Goal: Task Accomplishment & Management: Complete application form

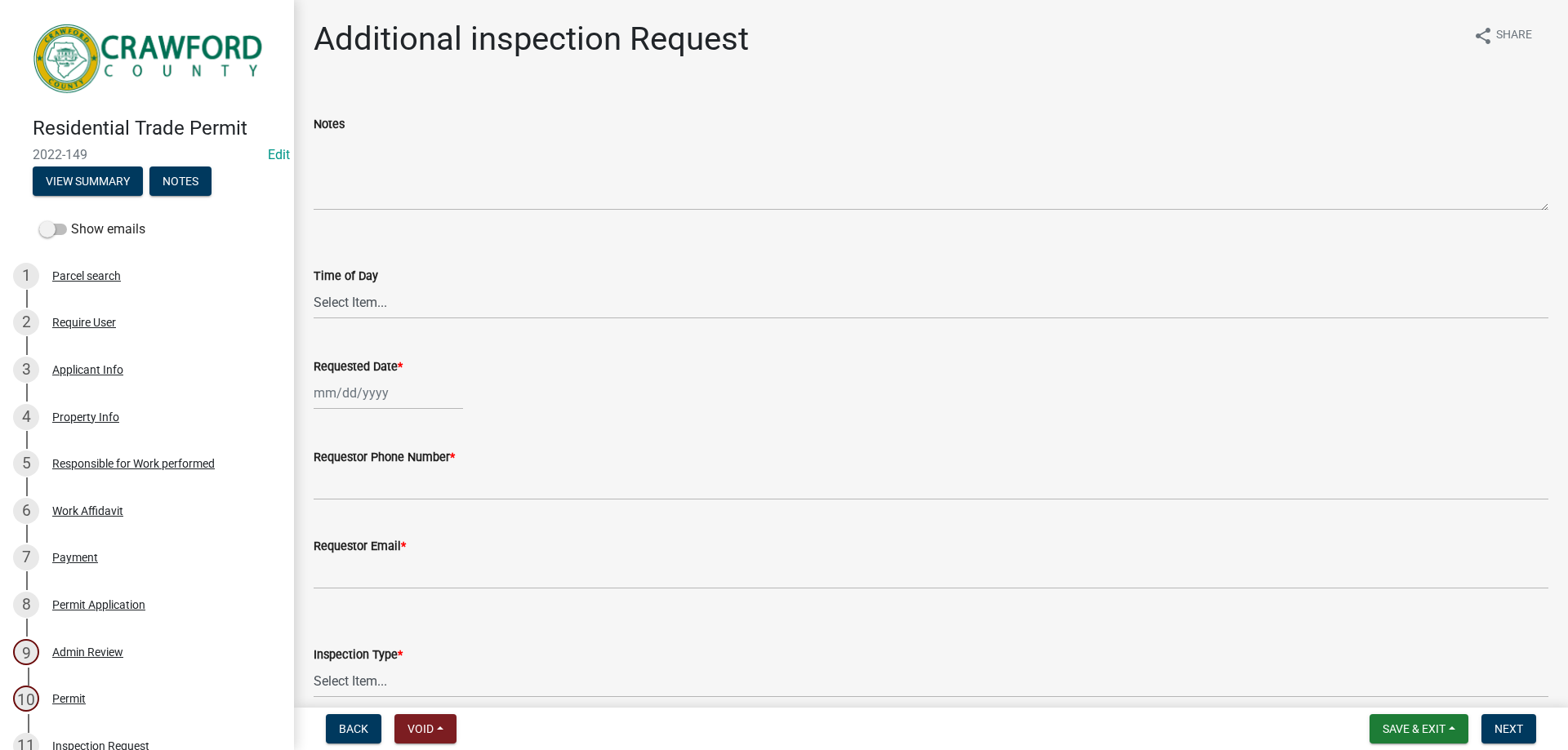
scroll to position [379, 0]
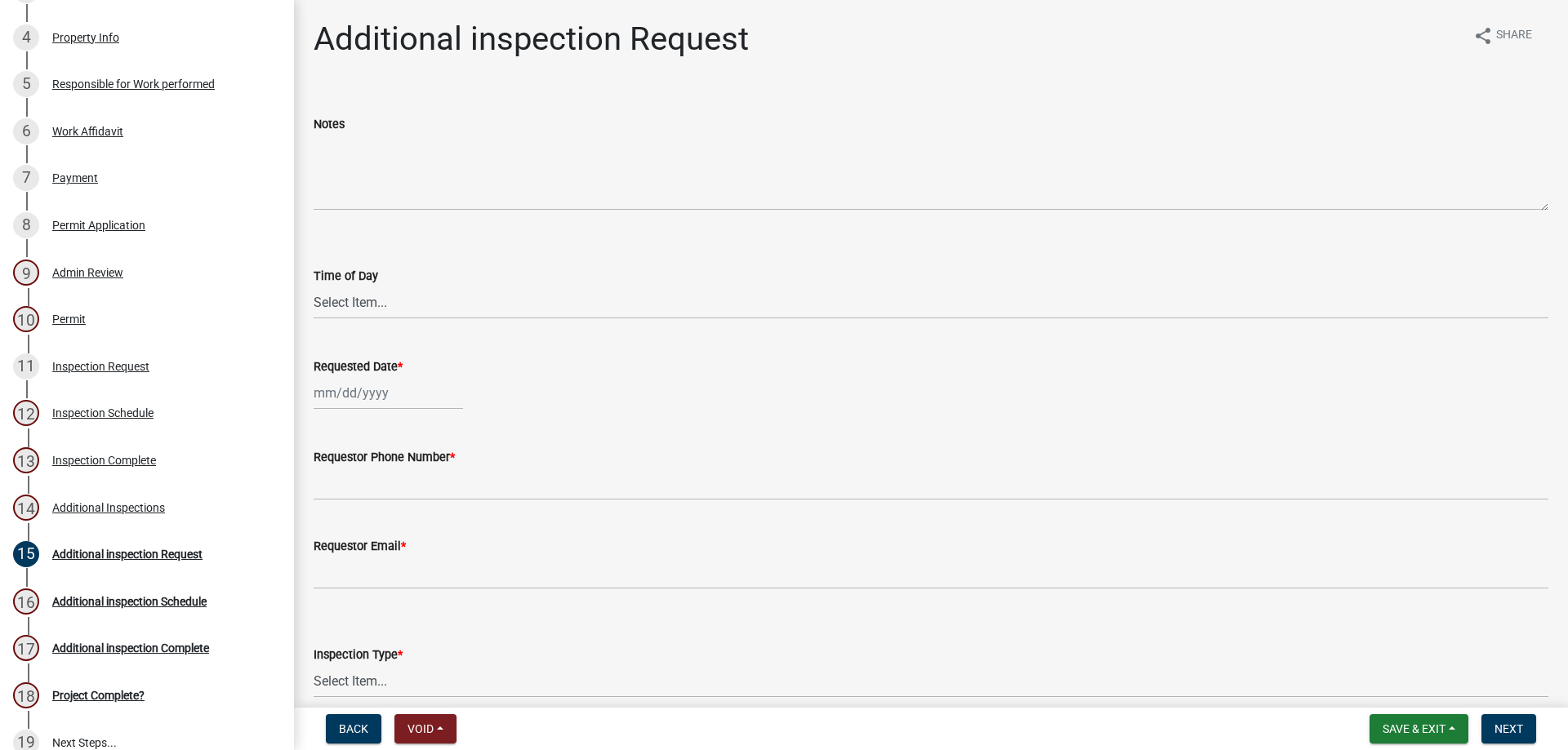
click at [1297, 230] on div "Time of Day Select Item... AM PM" at bounding box center [931, 271] width 1234 height 96
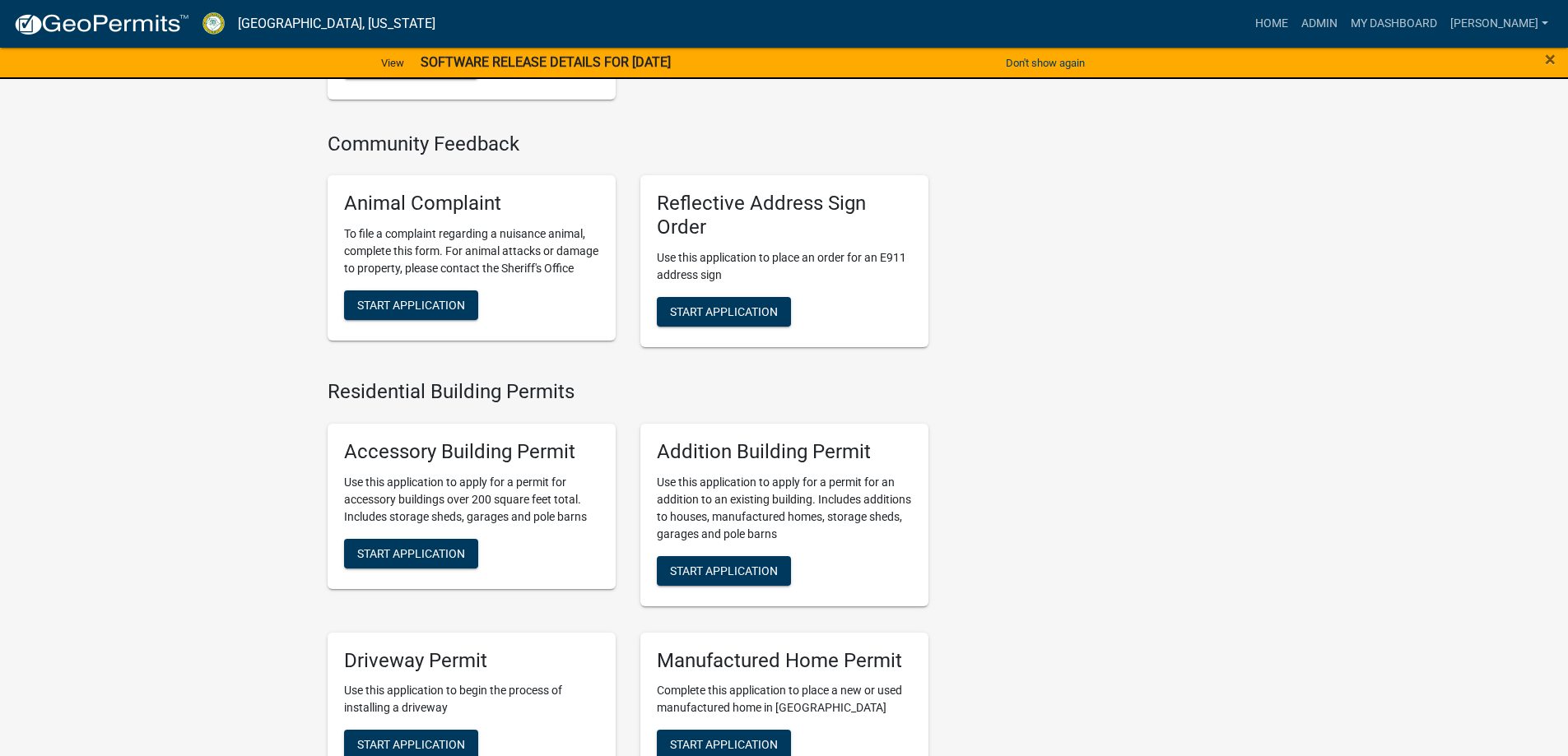
scroll to position [905, 0]
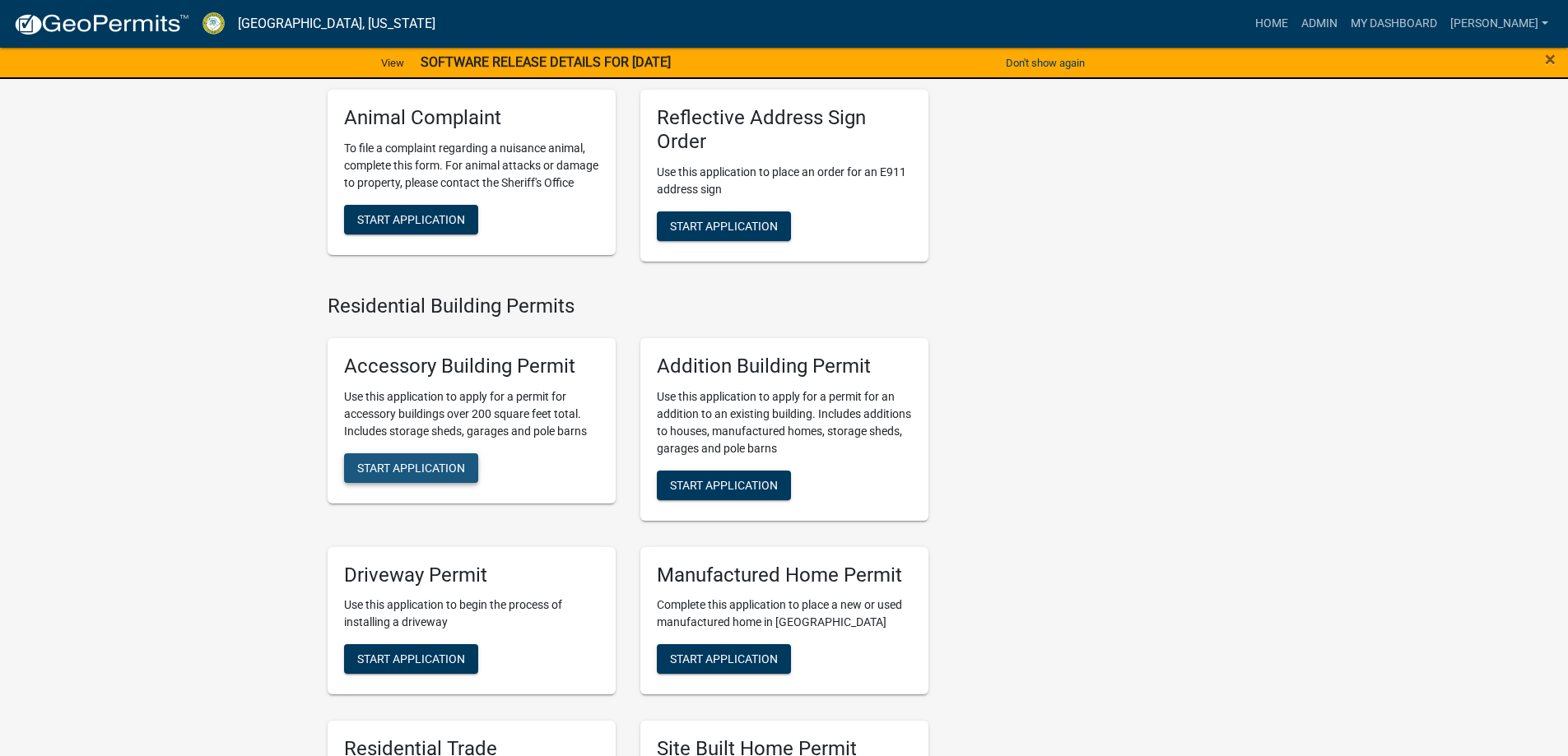
click at [429, 474] on span "Start Application" at bounding box center [411, 467] width 107 height 13
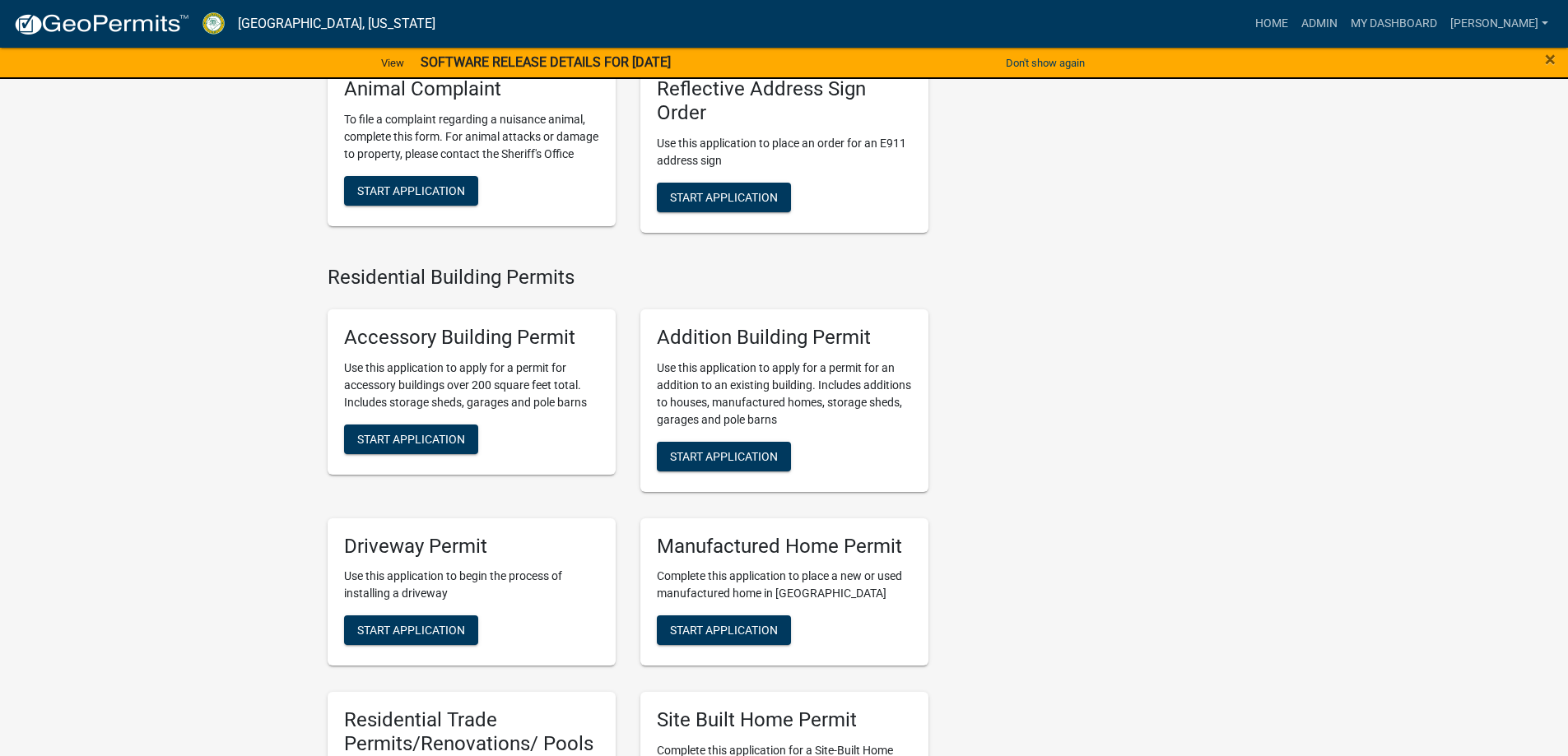
scroll to position [905, 0]
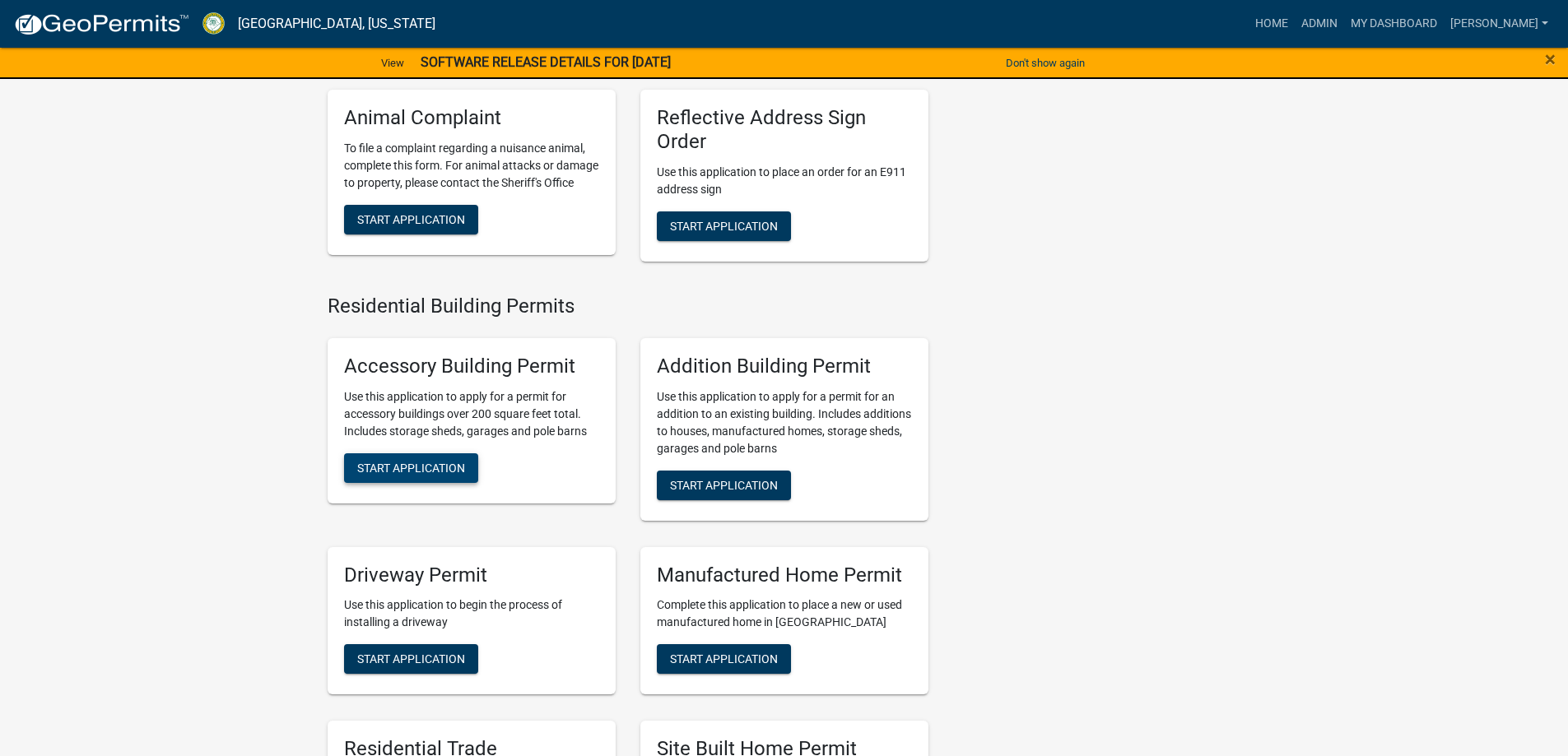
click at [419, 474] on span "Start Application" at bounding box center [411, 467] width 107 height 13
